Goal: Navigation & Orientation: Find specific page/section

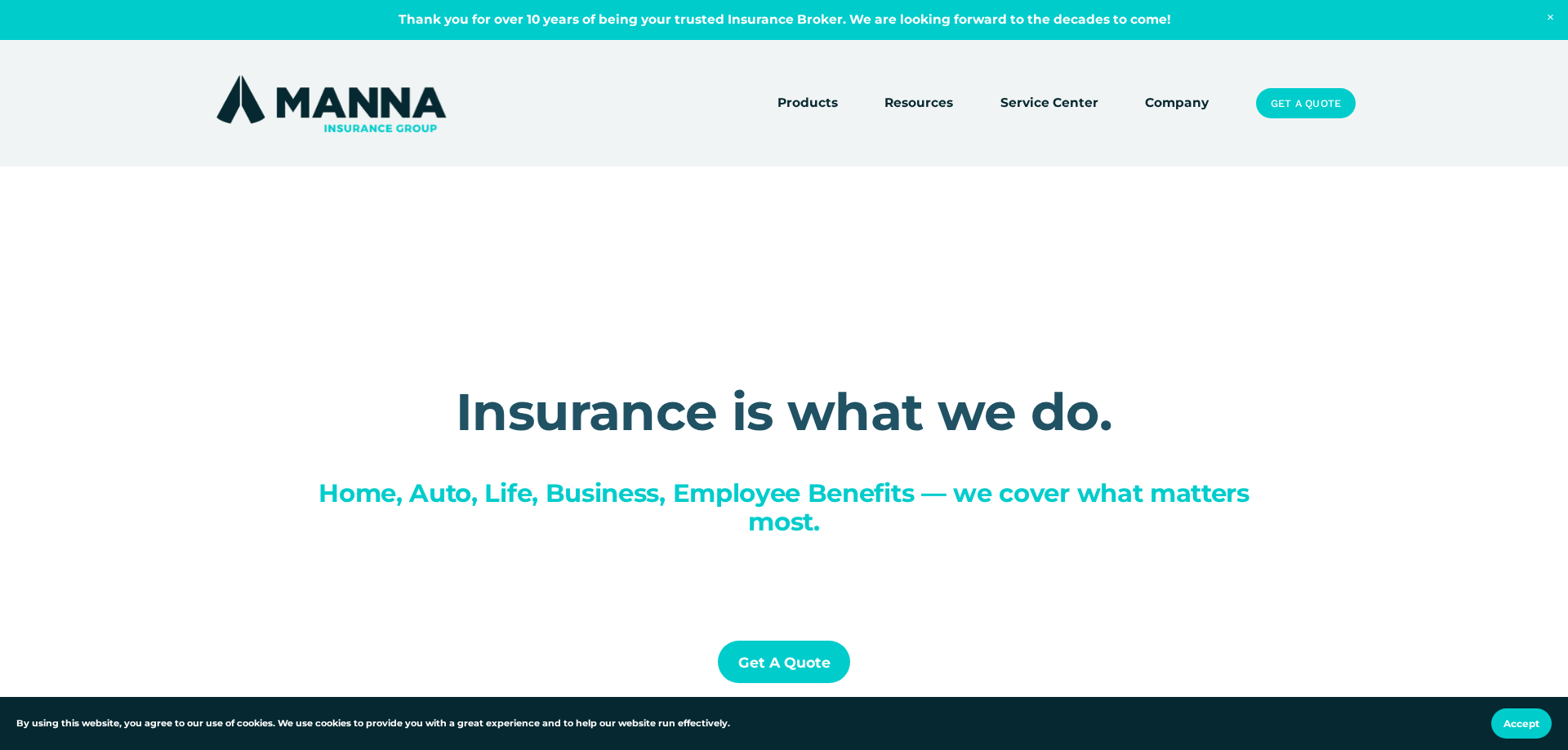
click at [1163, 102] on link "Company" at bounding box center [1177, 103] width 64 height 23
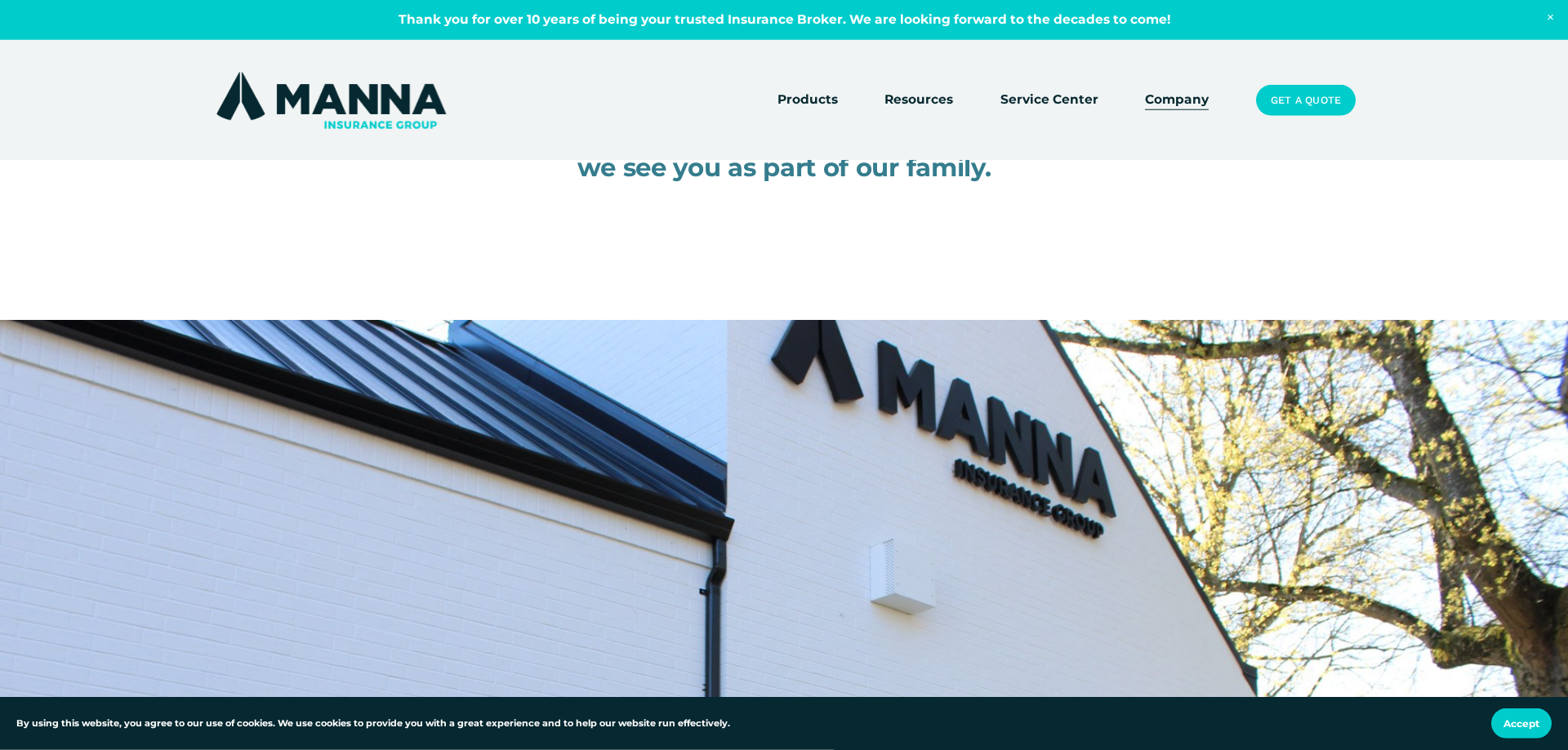
scroll to position [250, 0]
